Goal: Task Accomplishment & Management: Use online tool/utility

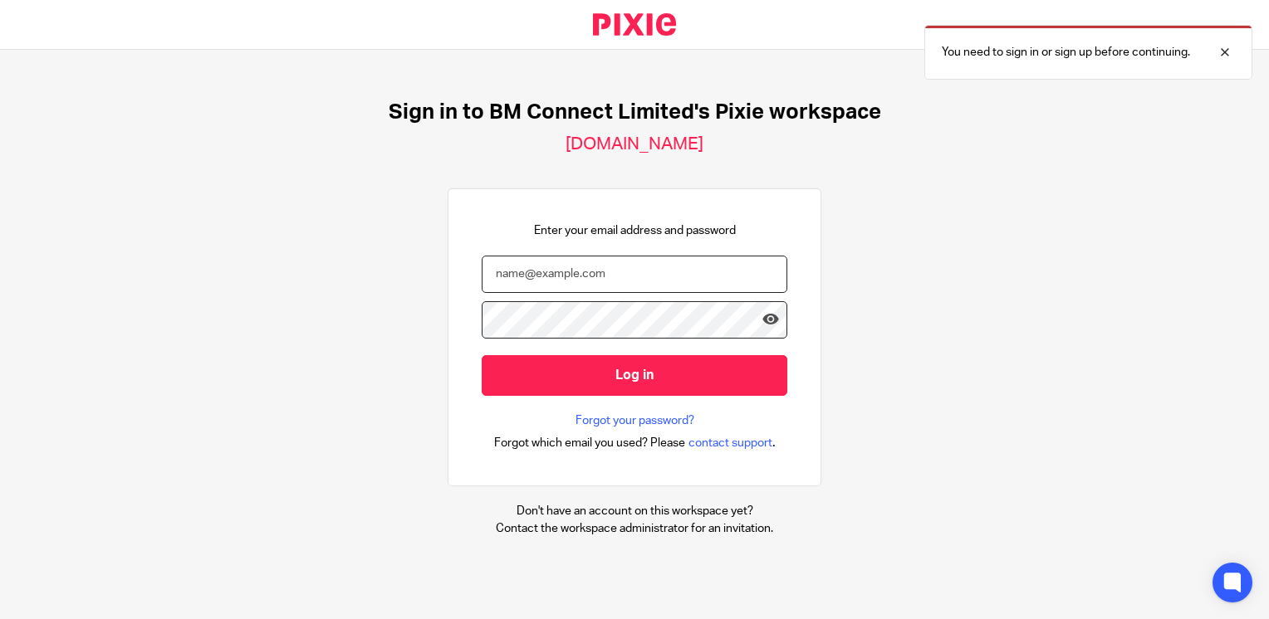
click at [534, 278] on input "email" at bounding box center [635, 274] width 306 height 37
type input "kgreen@bmconnect.co.uk"
click at [482, 355] on input "Log in" at bounding box center [635, 375] width 306 height 41
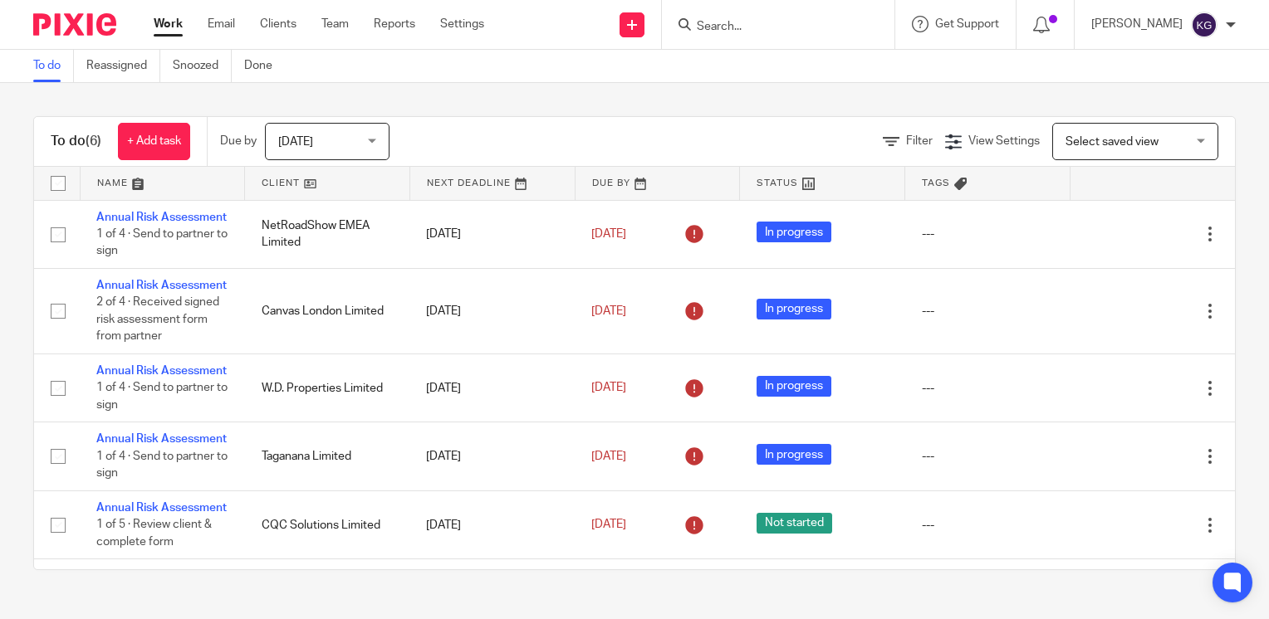
click at [379, 140] on div "Today Today" at bounding box center [327, 141] width 125 height 37
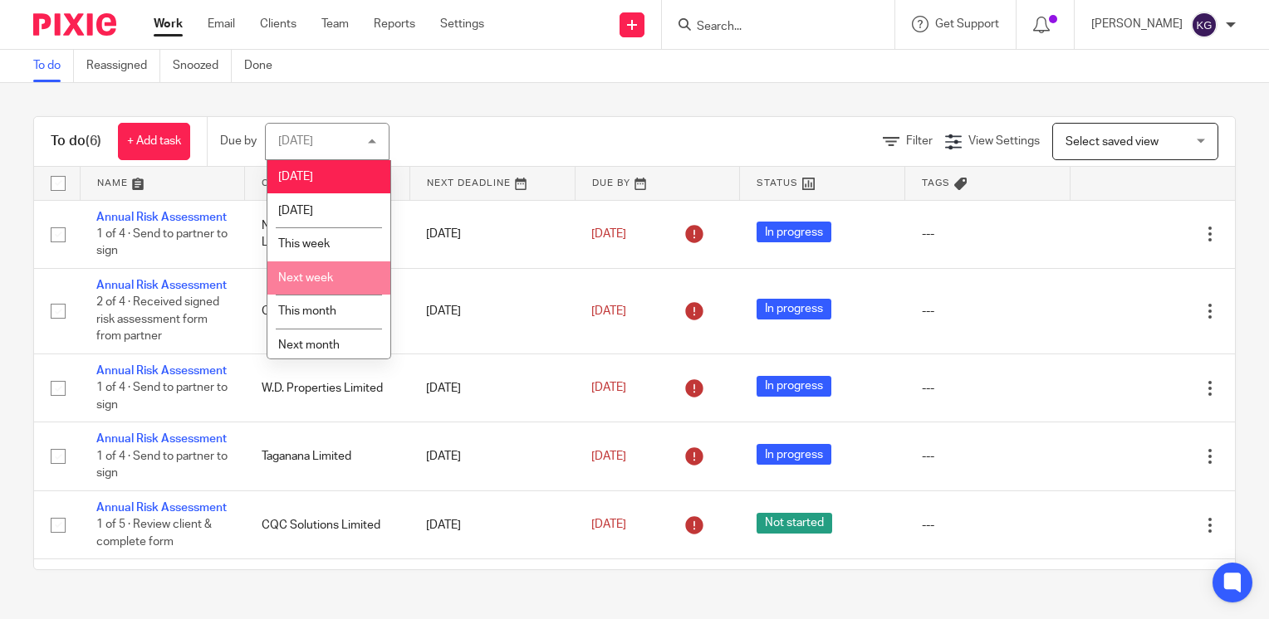
scroll to position [40, 0]
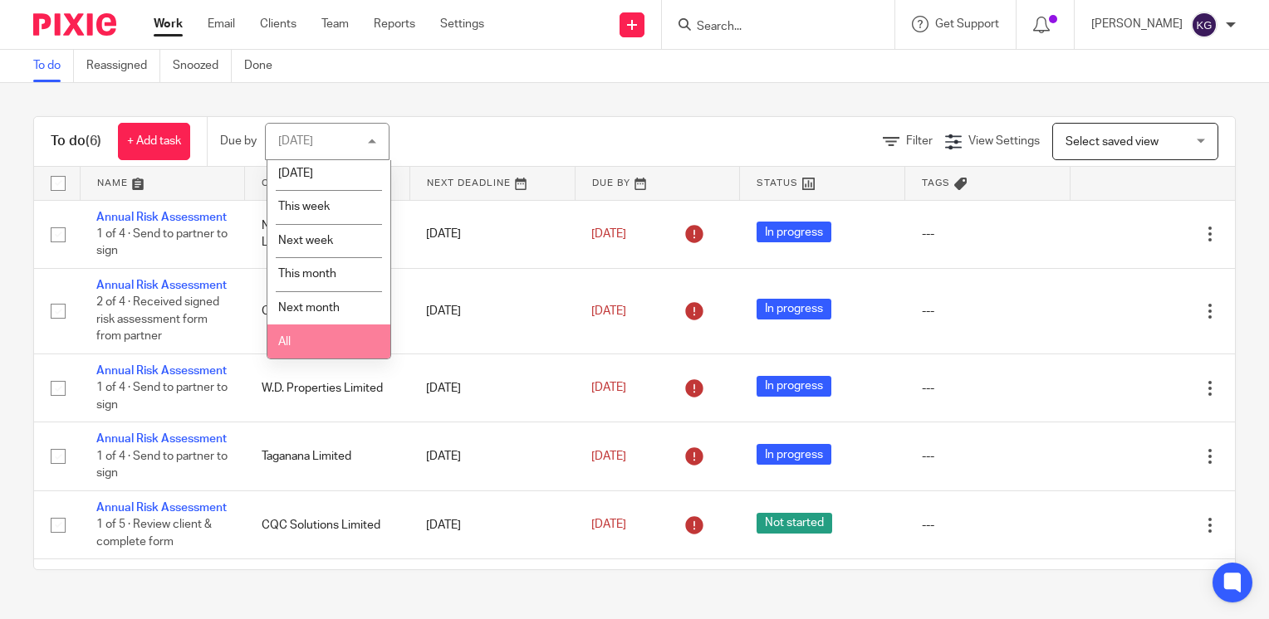
click at [331, 334] on li "All" at bounding box center [328, 342] width 123 height 34
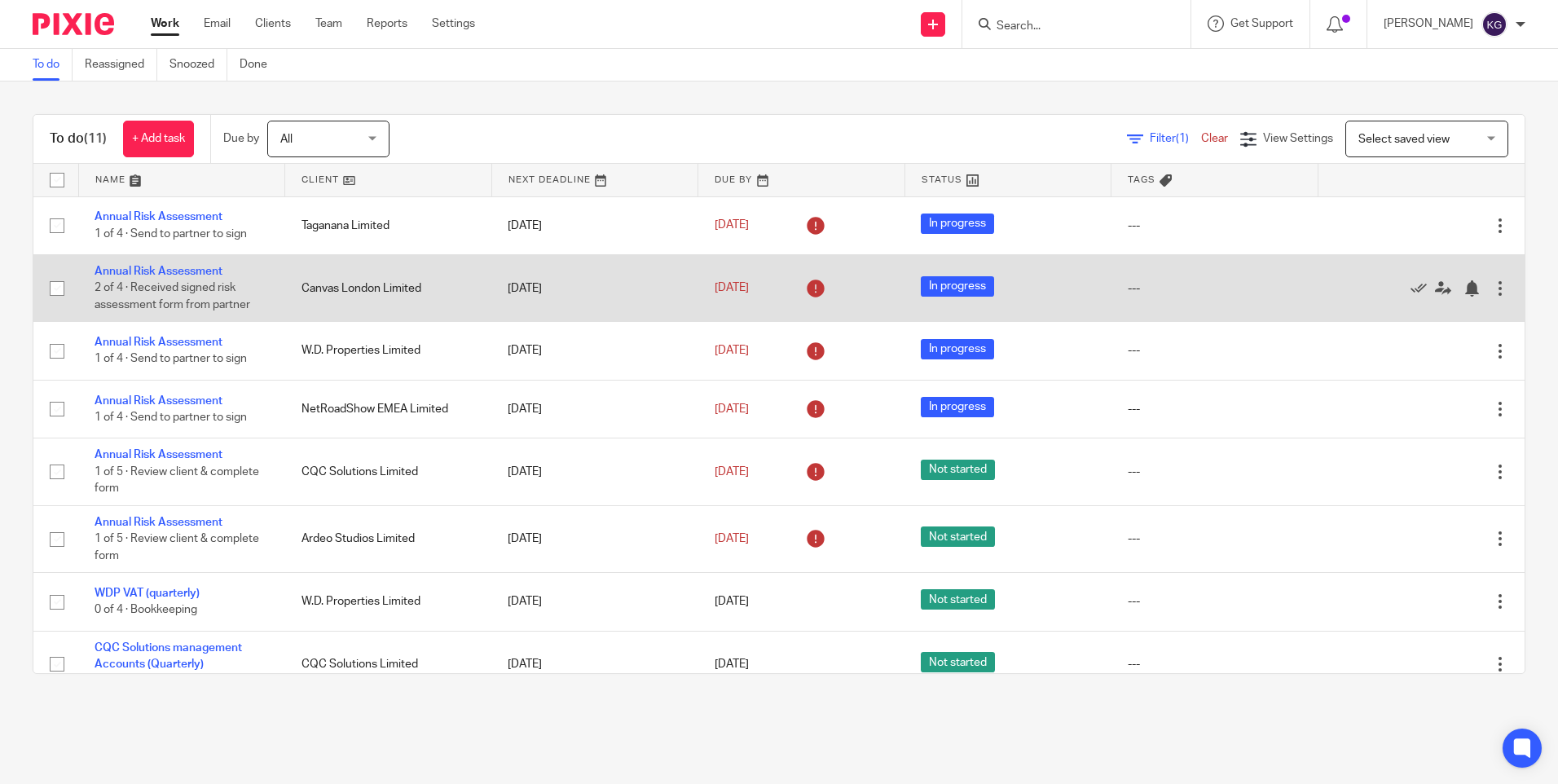
click at [371, 287] on td "Canvas London Limited" at bounding box center [389, 287] width 207 height 67
click at [184, 266] on link "Annual Risk Assessment" at bounding box center [158, 272] width 128 height 12
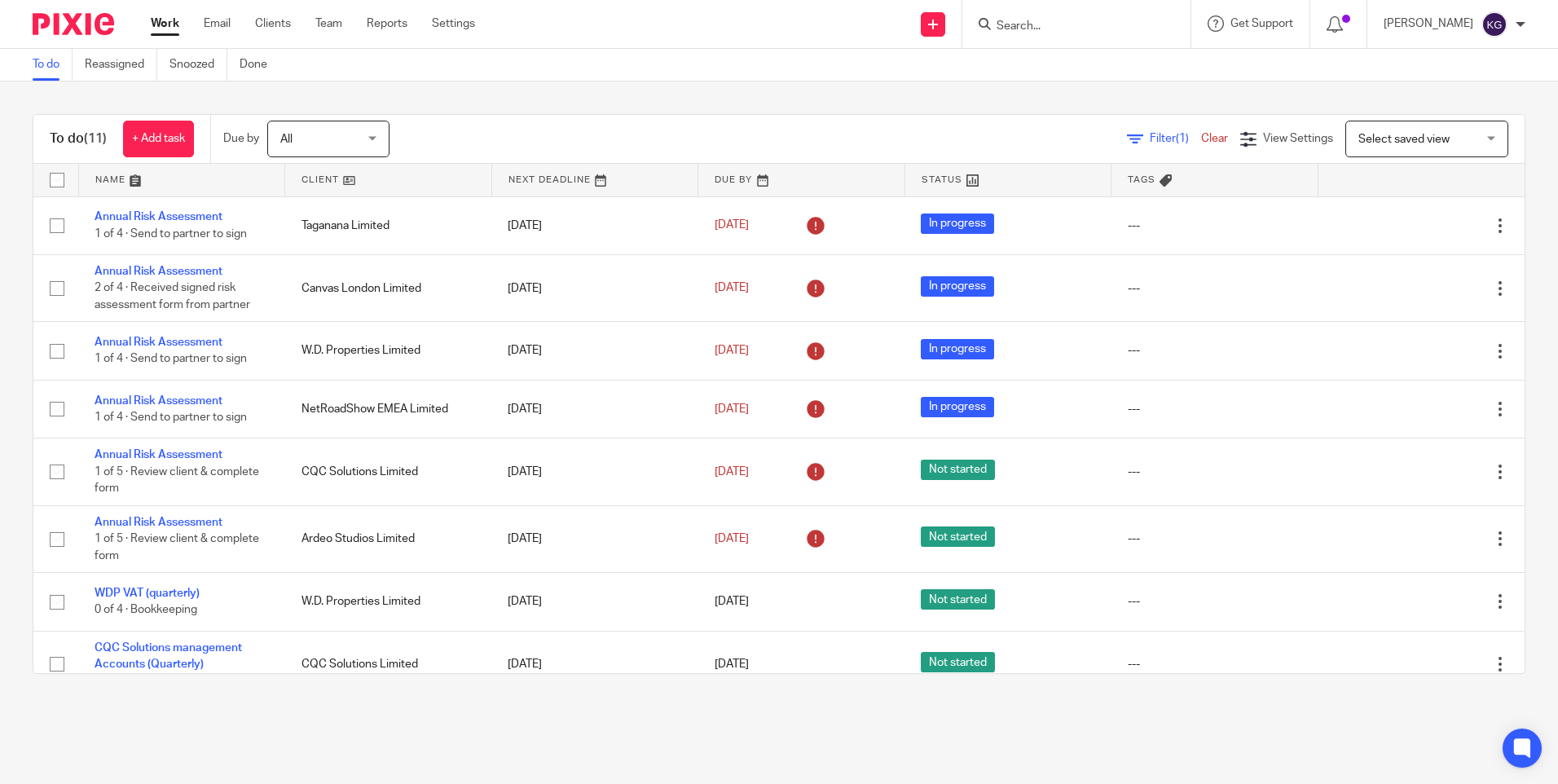
scroll to position [226, 0]
